Goal: Task Accomplishment & Management: Use online tool/utility

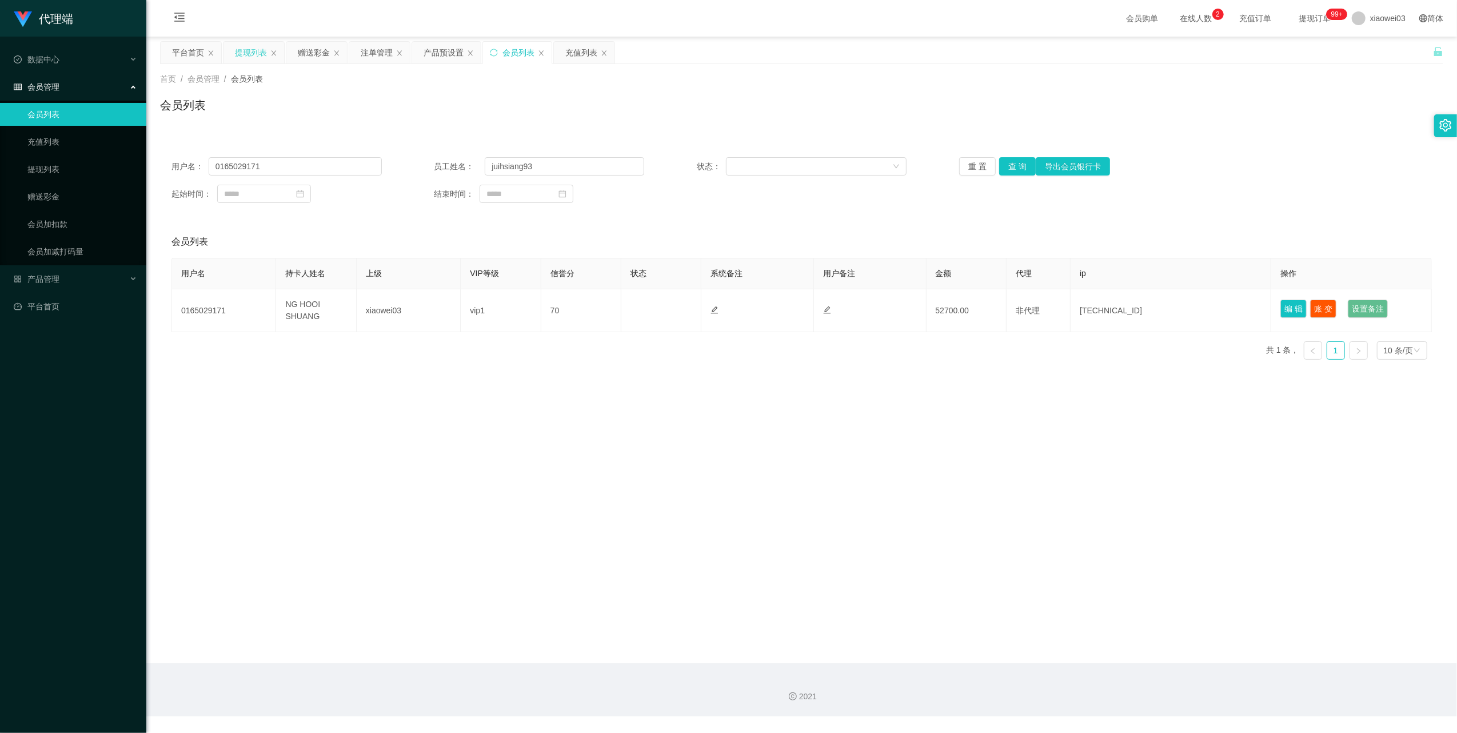
click at [249, 56] on div "提现列表" at bounding box center [251, 53] width 32 height 22
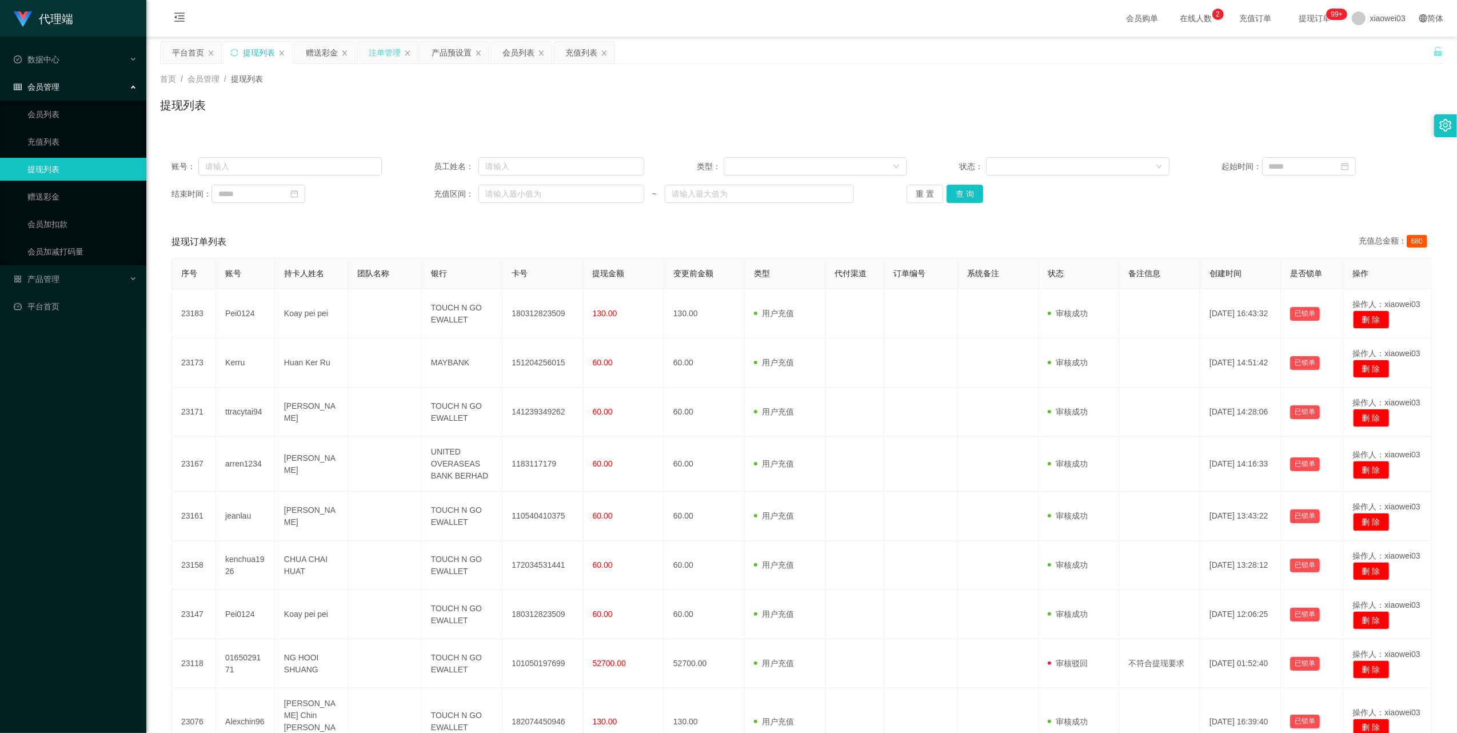
click at [380, 53] on div "注单管理" at bounding box center [385, 53] width 32 height 22
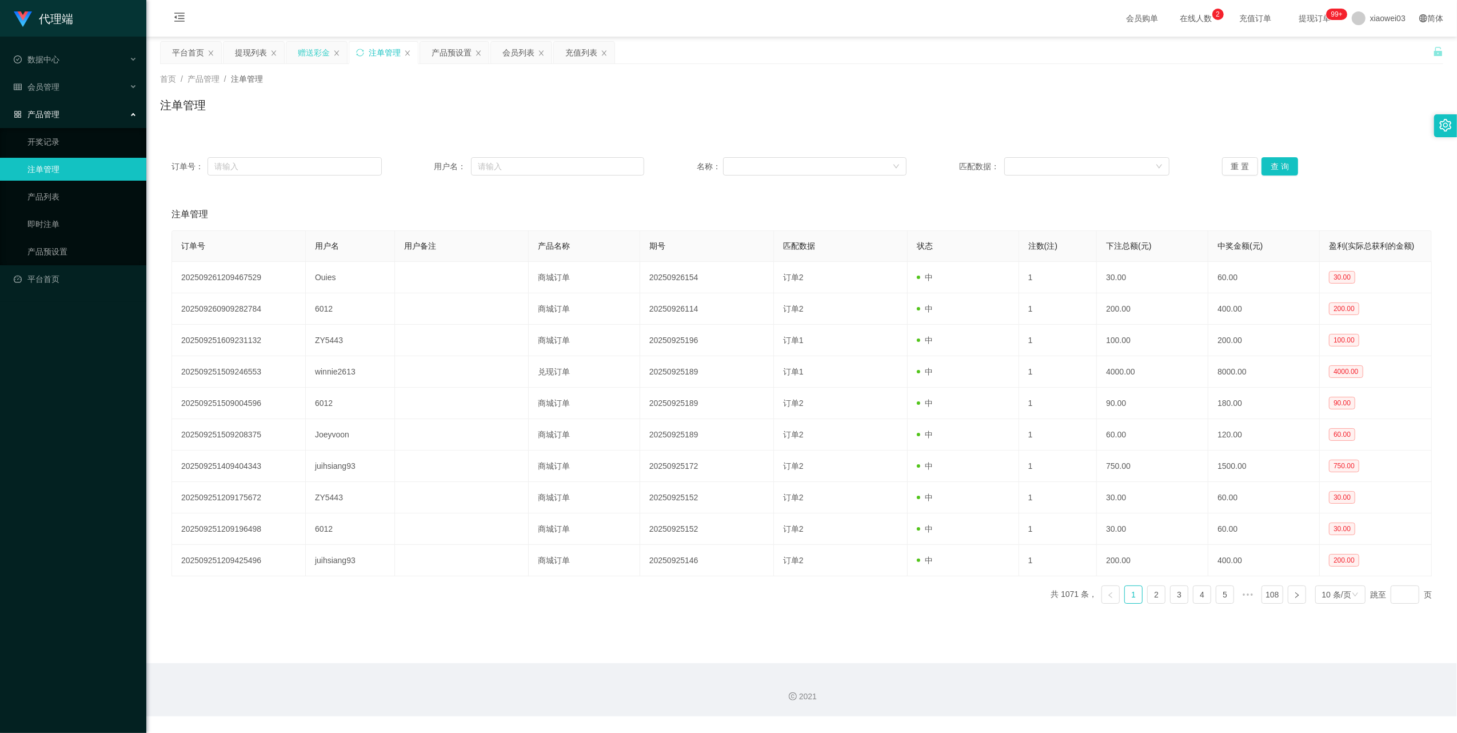
click at [313, 55] on div "赠送彩金" at bounding box center [314, 53] width 32 height 22
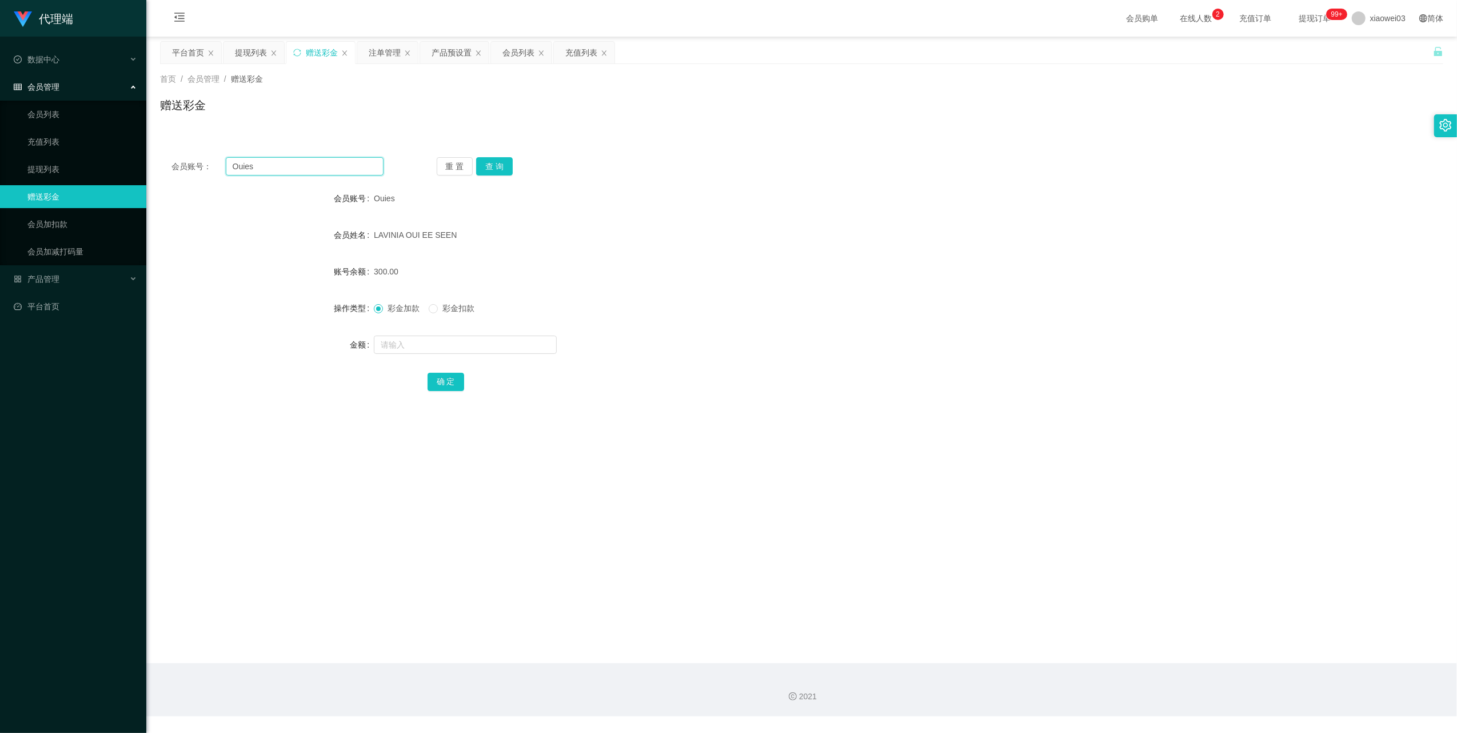
click at [335, 162] on input "Ouies" at bounding box center [305, 166] width 158 height 18
click at [488, 168] on button "查 询" at bounding box center [494, 166] width 37 height 18
click at [488, 168] on div "重 置 查 询" at bounding box center [543, 166] width 212 height 18
click at [462, 345] on input "text" at bounding box center [465, 344] width 183 height 18
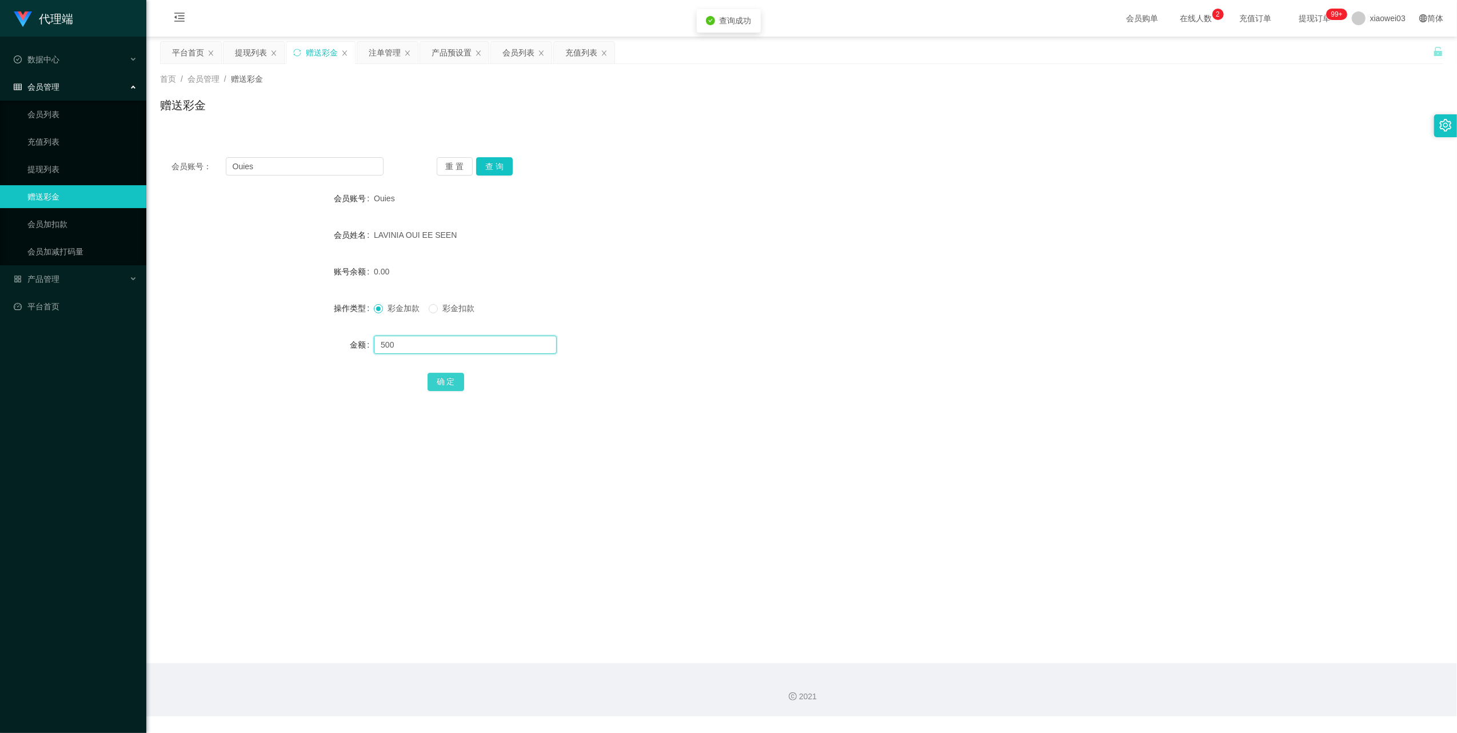
type input "500"
click at [448, 383] on button "确 定" at bounding box center [445, 382] width 37 height 18
